Goal: Task Accomplishment & Management: Manage account settings

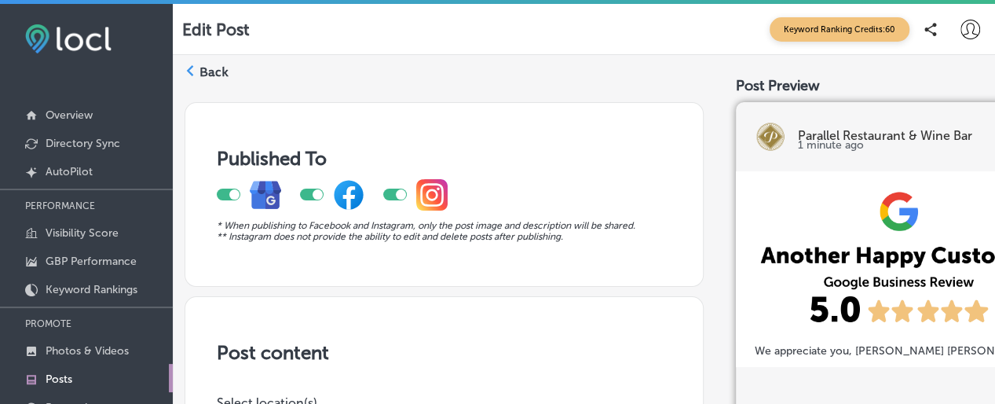
click at [201, 80] on div "Back" at bounding box center [207, 76] width 44 height 31
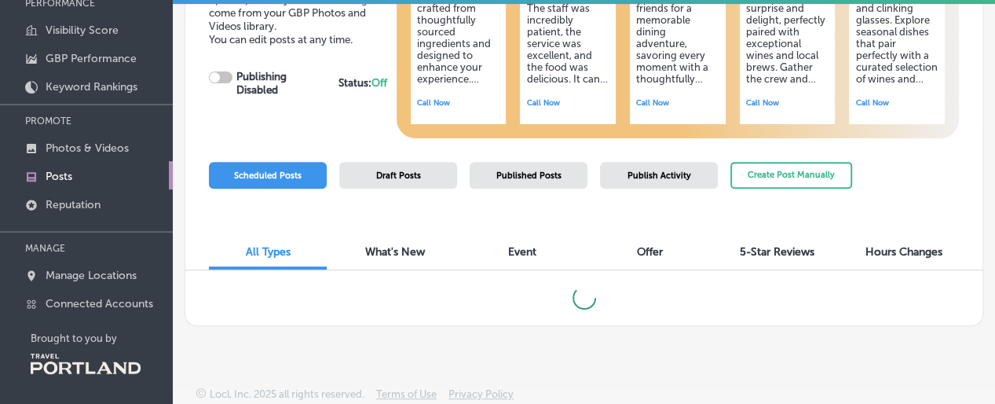
scroll to position [204, 0]
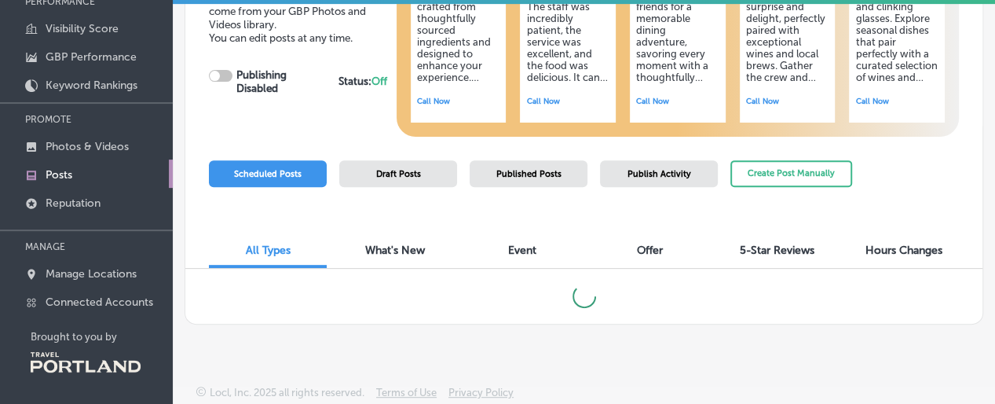
click at [763, 222] on div "All Types What's New Event Offer 5-Star Reviews Hours Changes" at bounding box center [583, 245] width 797 height 47
click at [763, 244] on span "5-Star Reviews" at bounding box center [777, 250] width 75 height 13
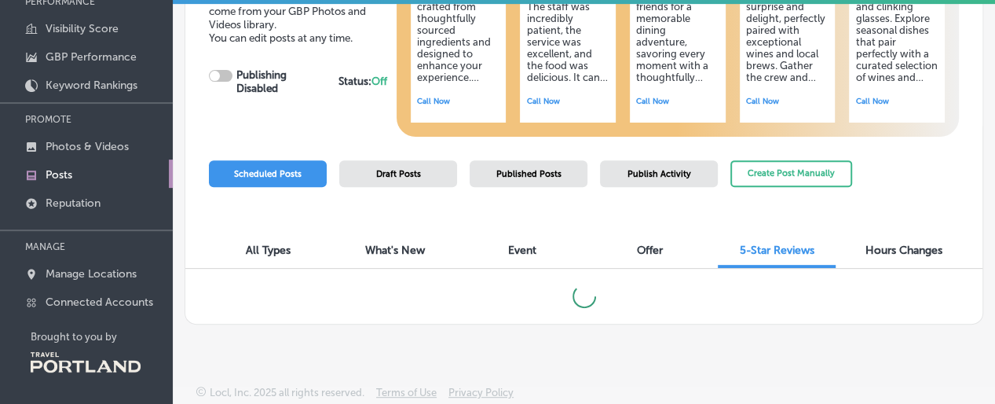
checkbox input "true"
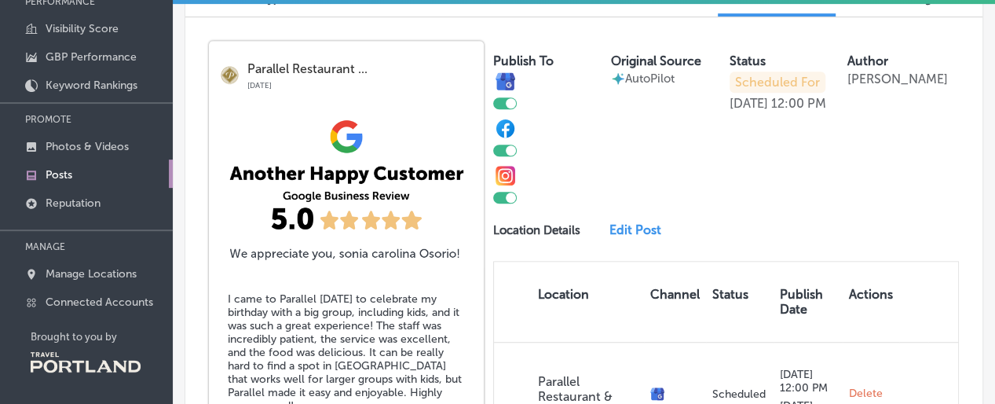
scroll to position [283, 0]
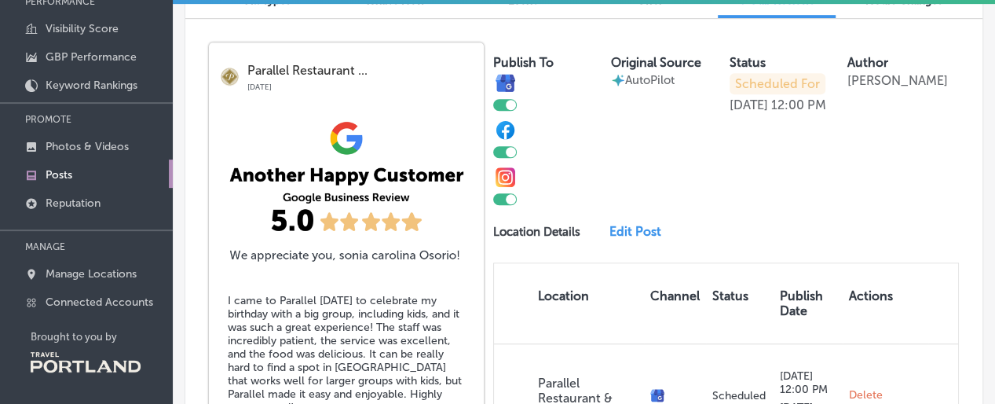
drag, startPoint x: 480, startPoint y: 208, endPoint x: 641, endPoint y: 141, distance: 174.7
click at [641, 141] on div "Publish To Original Source AutoPilot Status Scheduled For [DATE] 12:00 PM Autho…" at bounding box center [726, 123] width 466 height 163
click at [507, 204] on div at bounding box center [511, 199] width 10 height 10
checkbox input "false"
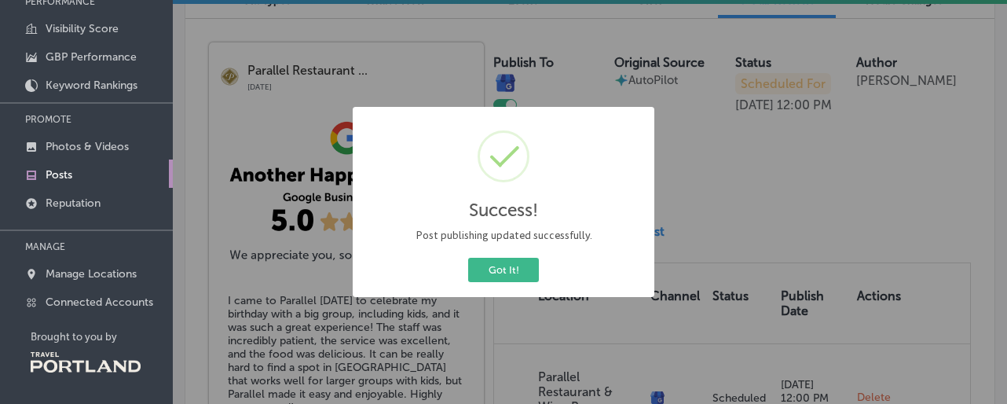
drag, startPoint x: 508, startPoint y: 274, endPoint x: 654, endPoint y: 248, distance: 148.4
click at [508, 273] on button "Got It!" at bounding box center [503, 270] width 71 height 24
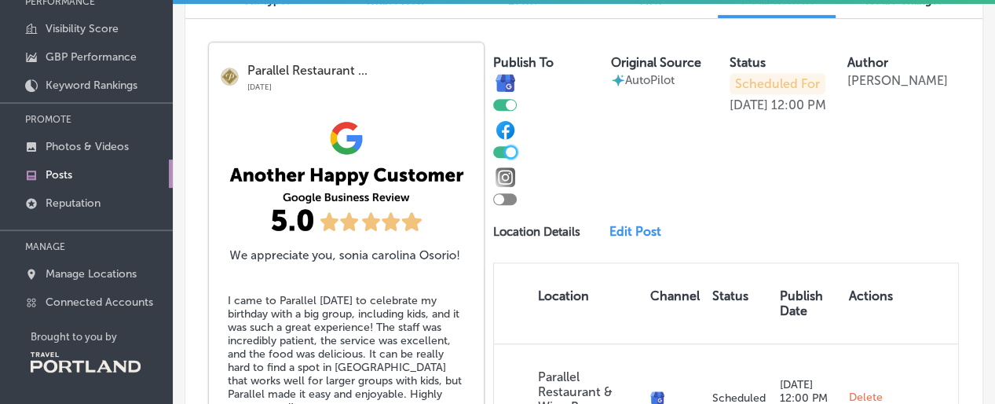
click at [511, 157] on div at bounding box center [511, 152] width 10 height 10
checkbox input "false"
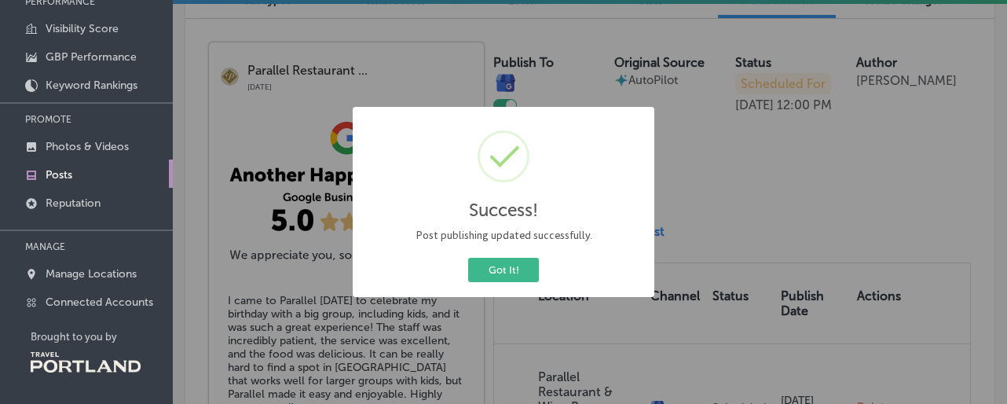
drag, startPoint x: 489, startPoint y: 271, endPoint x: 684, endPoint y: 236, distance: 197.1
click at [490, 271] on button "Got It!" at bounding box center [503, 270] width 71 height 24
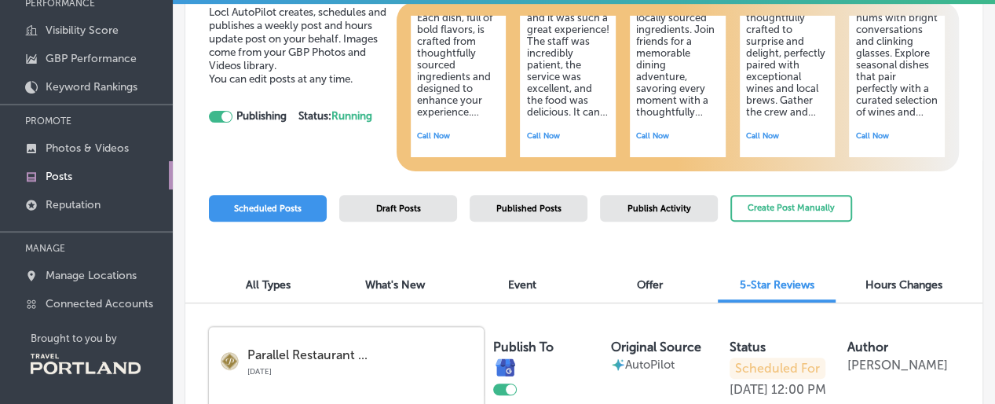
scroll to position [204, 0]
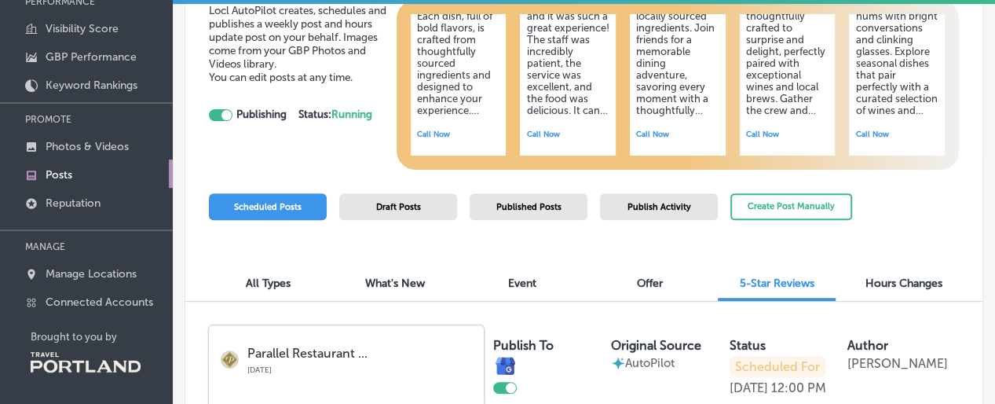
click at [104, 171] on link "Posts" at bounding box center [86, 173] width 173 height 28
click at [54, 176] on p "Posts" at bounding box center [59, 174] width 27 height 13
click at [423, 213] on div "Draft Posts" at bounding box center [398, 206] width 118 height 27
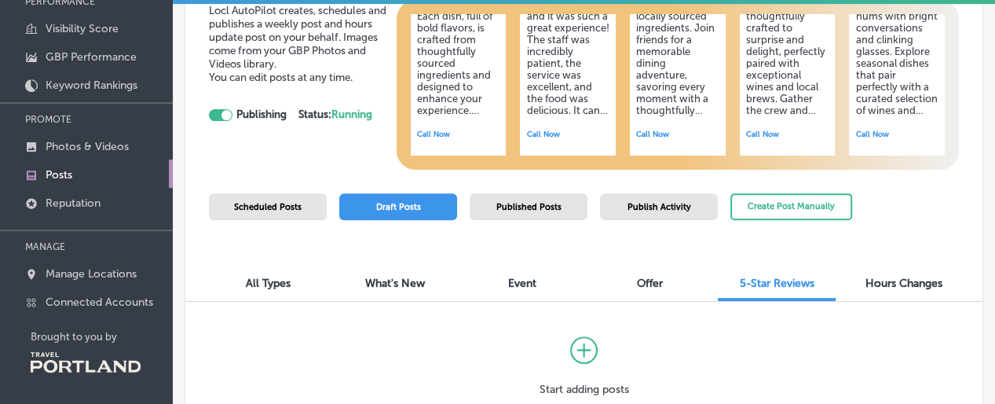
click at [259, 208] on span "Scheduled Posts" at bounding box center [268, 207] width 68 height 10
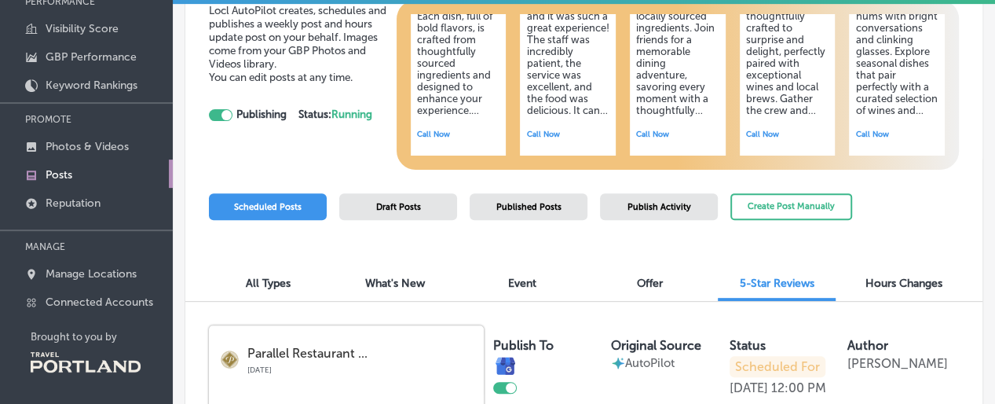
click at [259, 267] on div "All Types What's New Event Offer 5-Star Reviews Hours Changes" at bounding box center [583, 278] width 797 height 47
click at [259, 283] on span "All Types" at bounding box center [268, 283] width 45 height 13
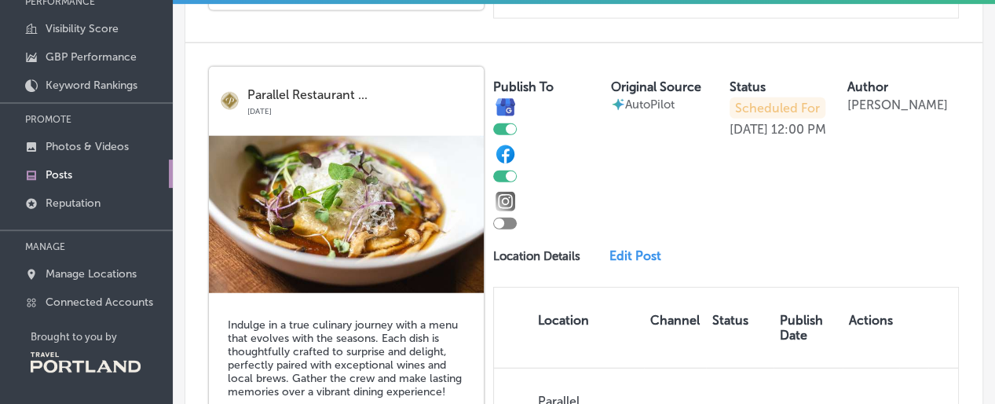
scroll to position [1697, 0]
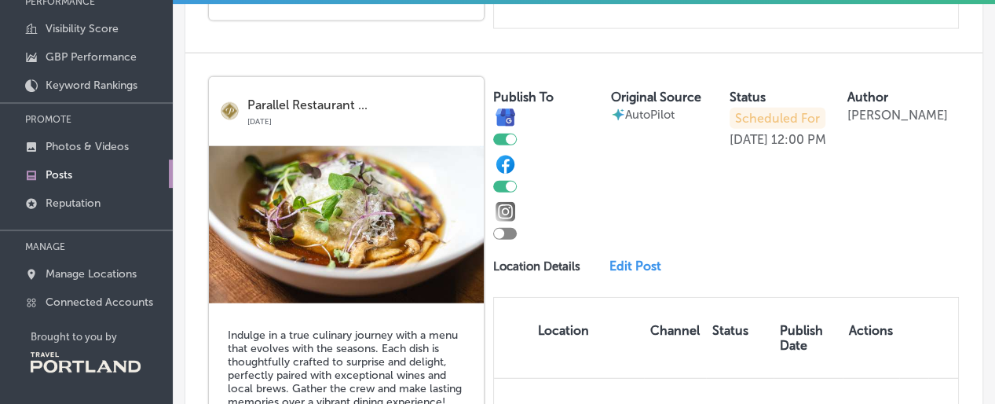
click at [770, 129] on p "Scheduled For" at bounding box center [778, 118] width 96 height 21
click at [775, 197] on div "Publish To Original Source AutoPilot Status Scheduled For [DATE] 12:00 PM Autho…" at bounding box center [726, 158] width 466 height 163
click at [618, 261] on link "Edit Post" at bounding box center [640, 265] width 61 height 15
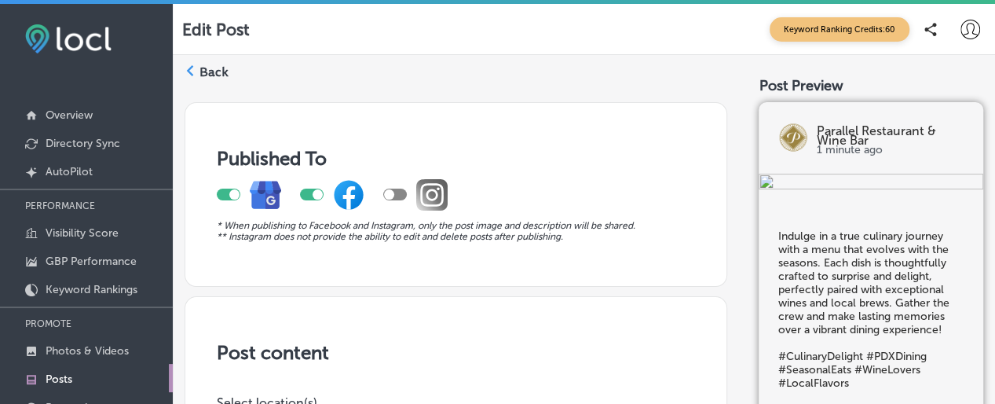
click at [201, 73] on label "Back" at bounding box center [214, 72] width 29 height 17
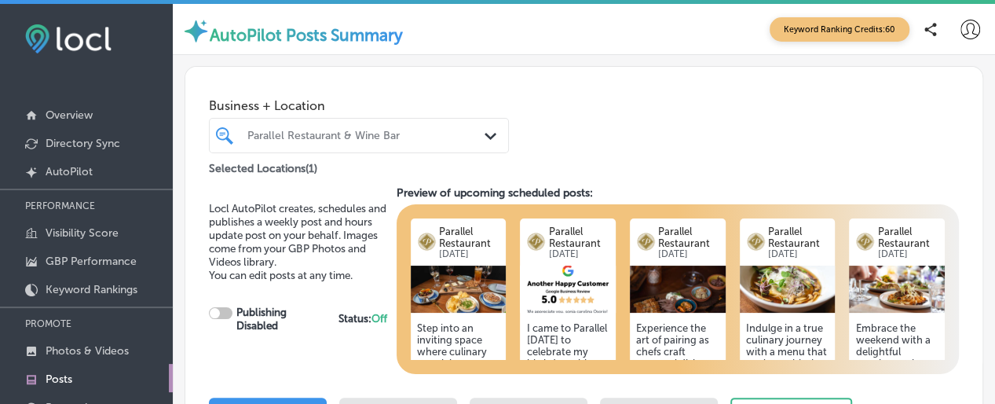
scroll to position [24, 0]
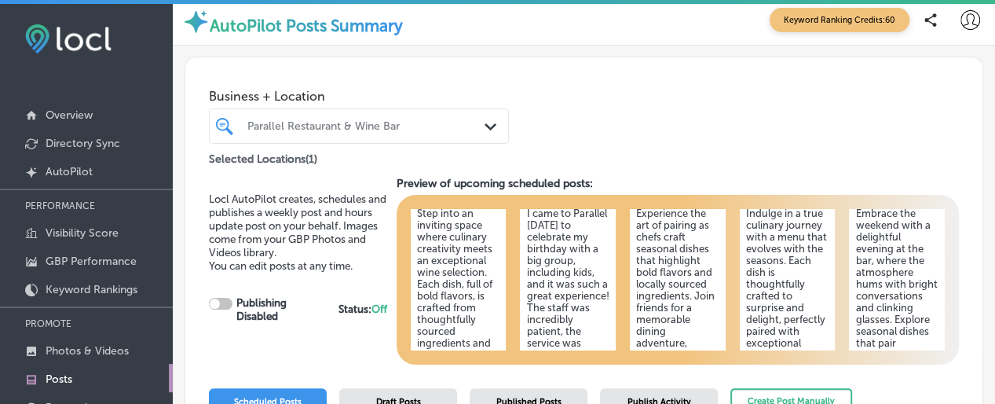
checkbox input "true"
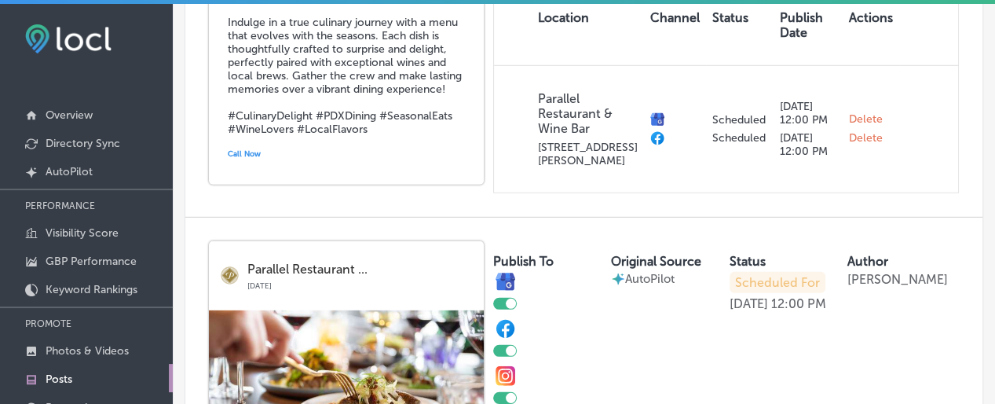
scroll to position [2514, 0]
